Goal: Task Accomplishment & Management: Complete application form

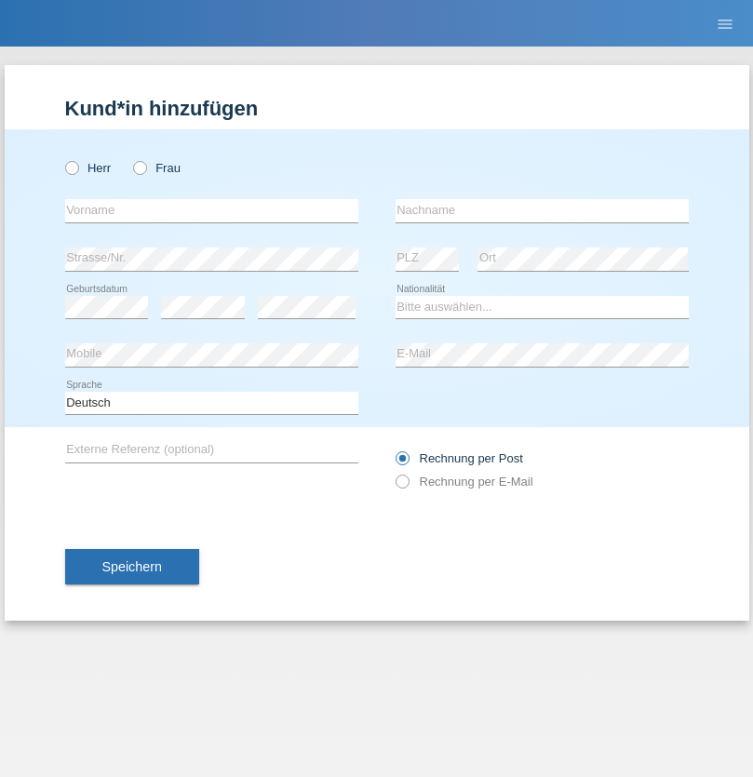
radio input "true"
click at [211, 210] on input "text" at bounding box center [211, 210] width 293 height 23
type input "[PERSON_NAME]"
click at [542, 210] on input "text" at bounding box center [542, 210] width 293 height 23
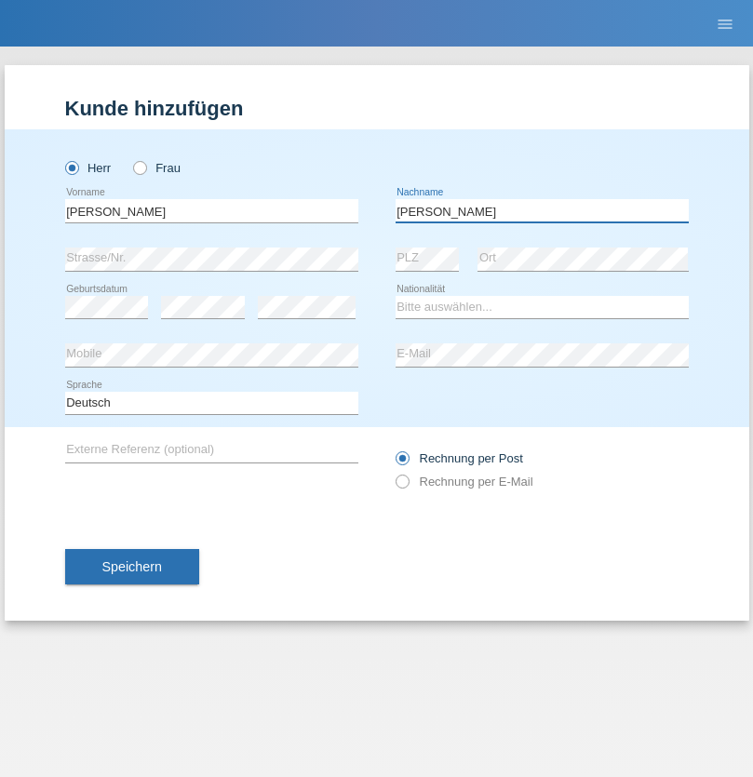
type input "[PERSON_NAME]"
select select "PT"
select select "C"
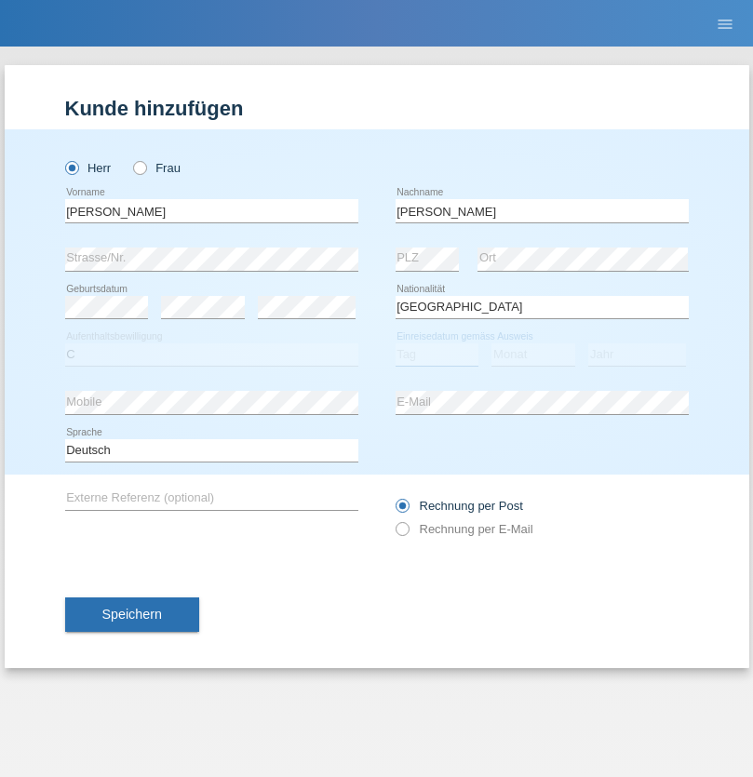
select select "01"
select select "11"
select select "2019"
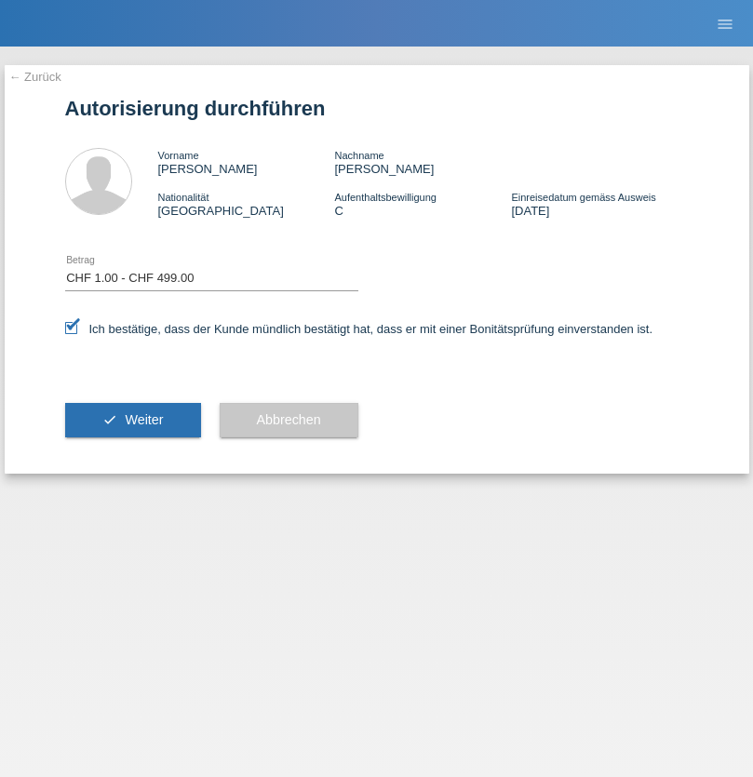
select select "1"
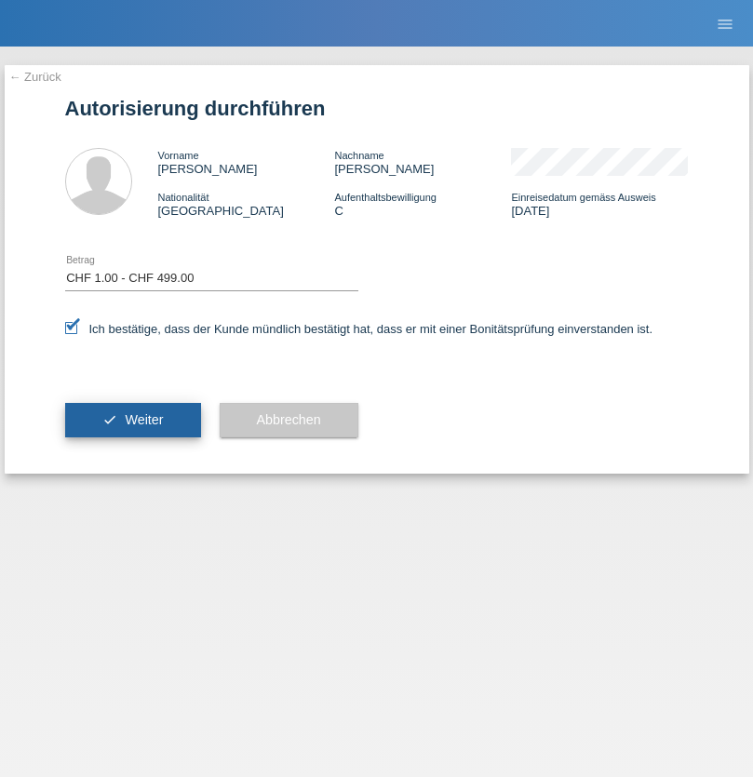
click at [132, 420] on span "Weiter" at bounding box center [144, 419] width 38 height 15
